Goal: Task Accomplishment & Management: Manage account settings

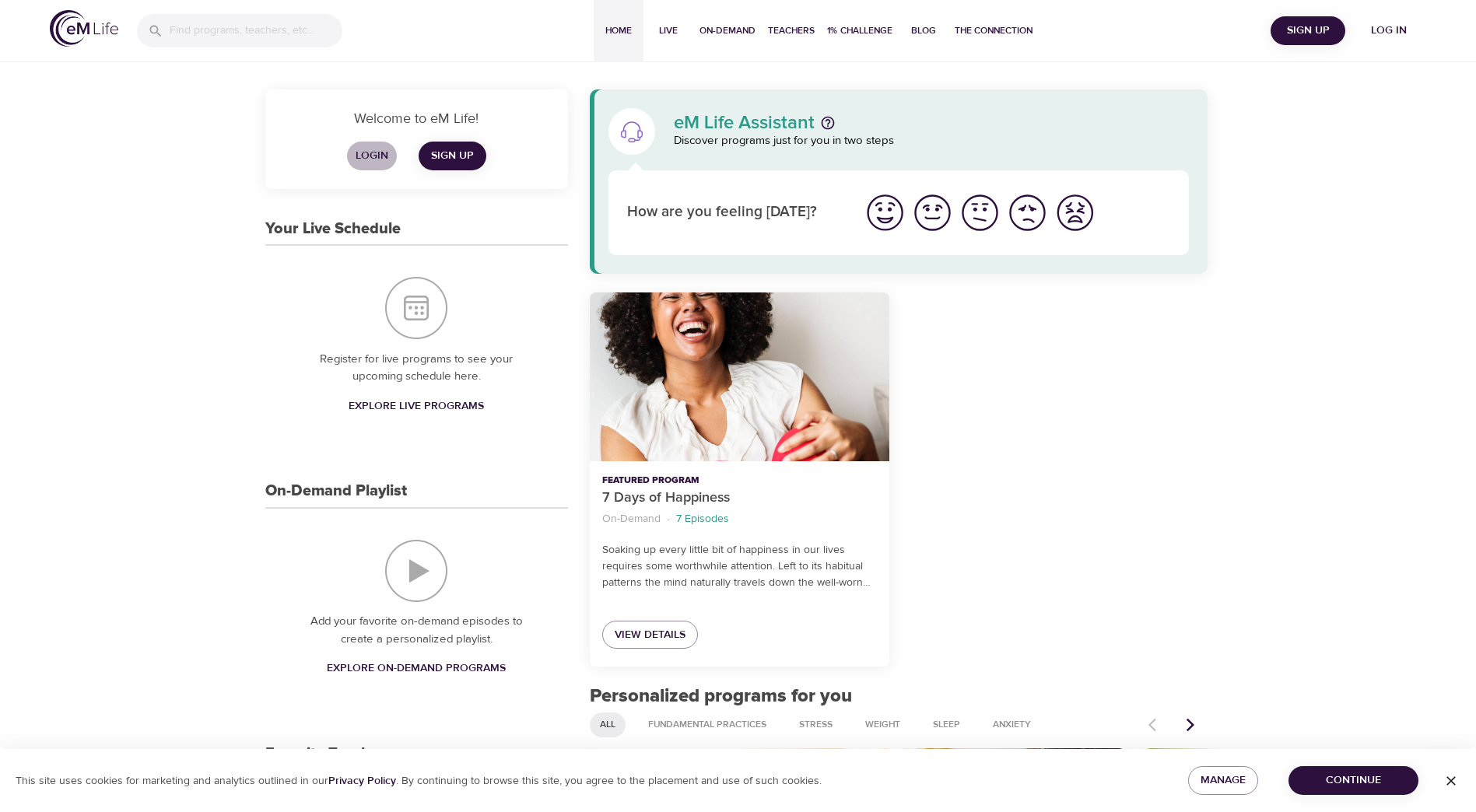
click at [377, 160] on span "Login" at bounding box center [372, 156] width 37 height 19
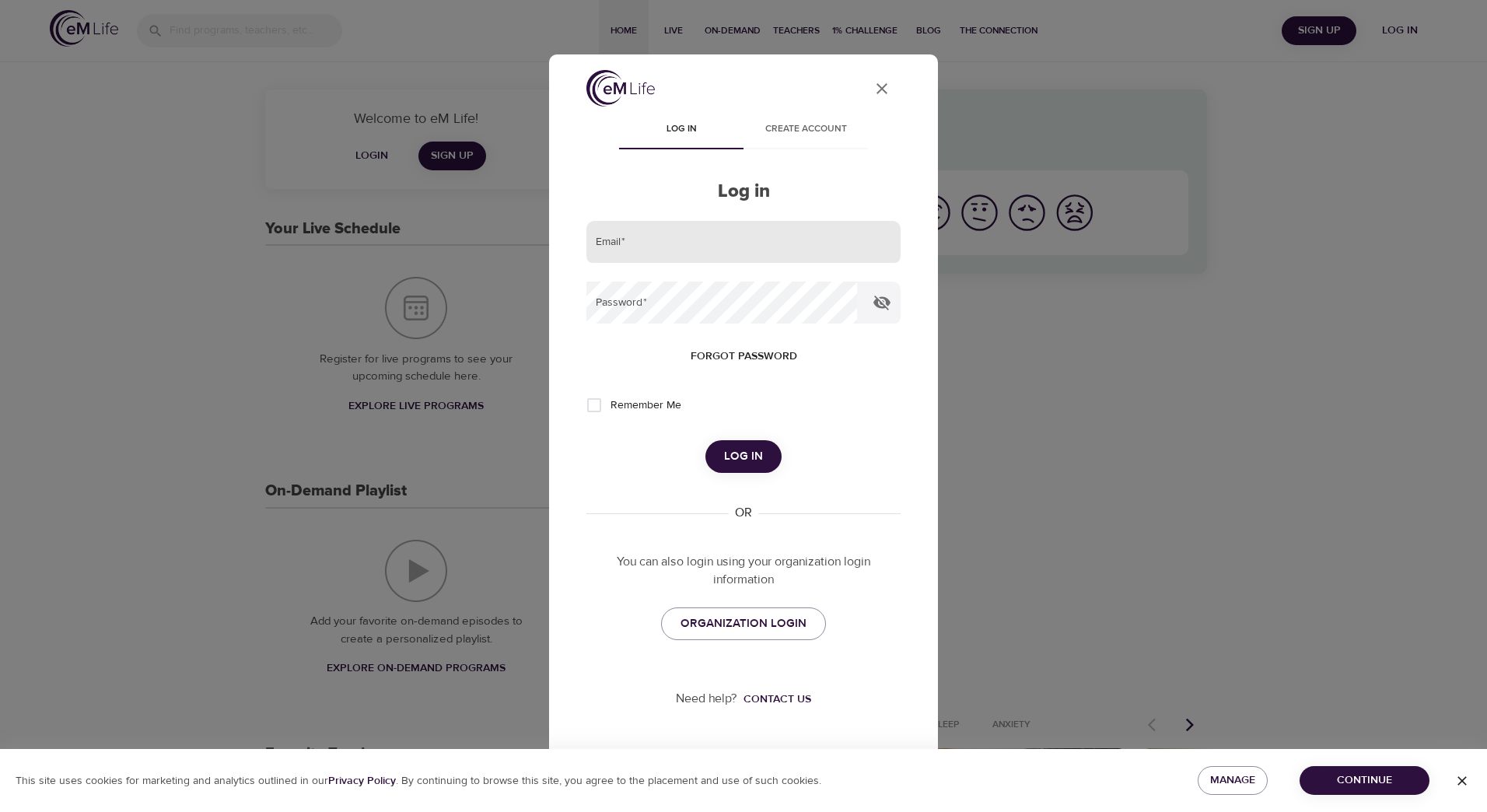
click at [687, 244] on input "email" at bounding box center [743, 242] width 314 height 42
type input "[PERSON_NAME][EMAIL_ADDRESS][PERSON_NAME][DOMAIN_NAME]"
click at [739, 357] on span "Forgot password" at bounding box center [744, 356] width 107 height 19
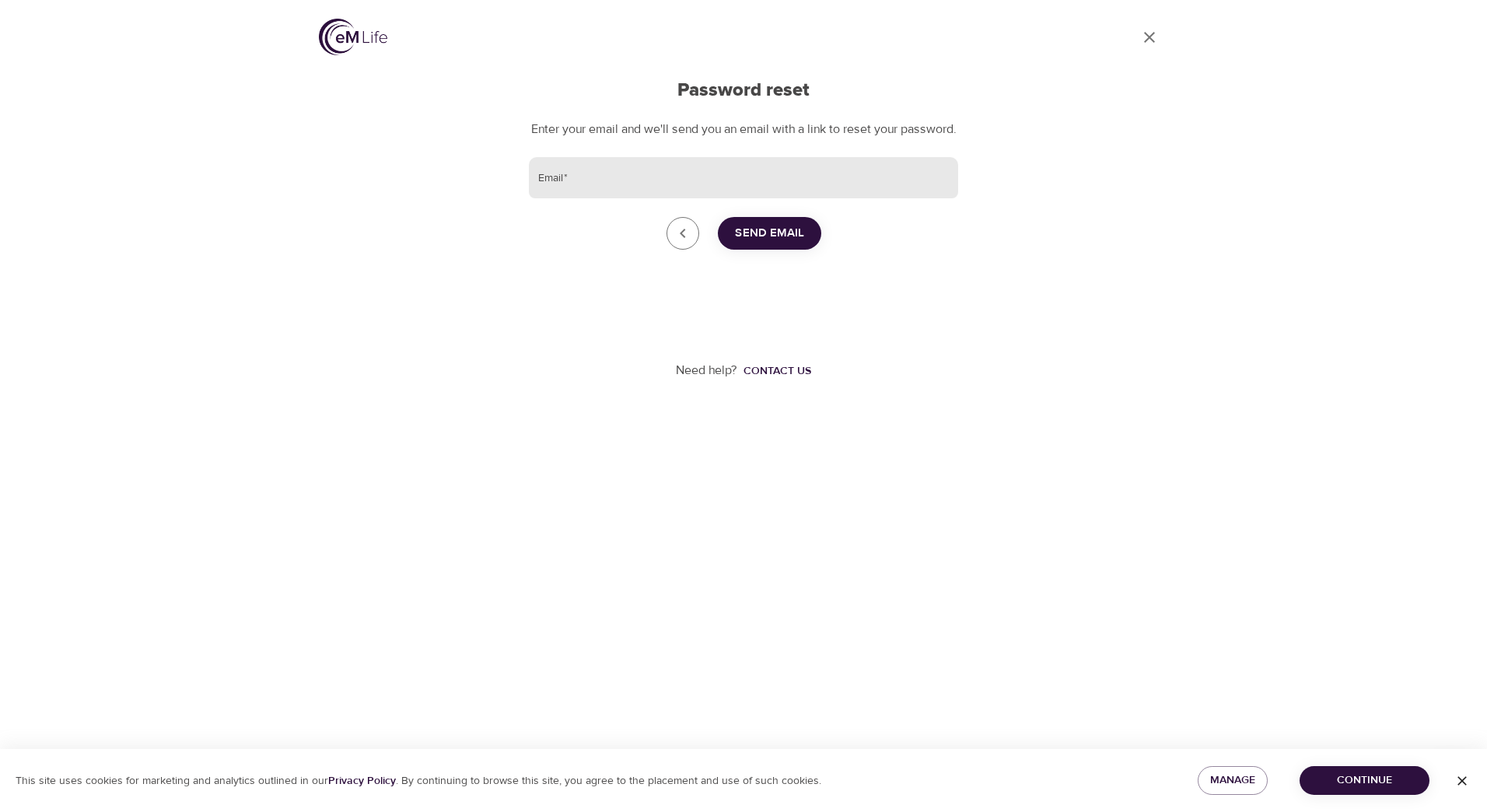
click at [708, 194] on input "Email   *" at bounding box center [743, 178] width 429 height 42
type input "[PERSON_NAME][EMAIL_ADDRESS][PERSON_NAME][DOMAIN_NAME]"
click at [777, 244] on span "Send Email" at bounding box center [769, 234] width 69 height 20
